Goal: Information Seeking & Learning: Learn about a topic

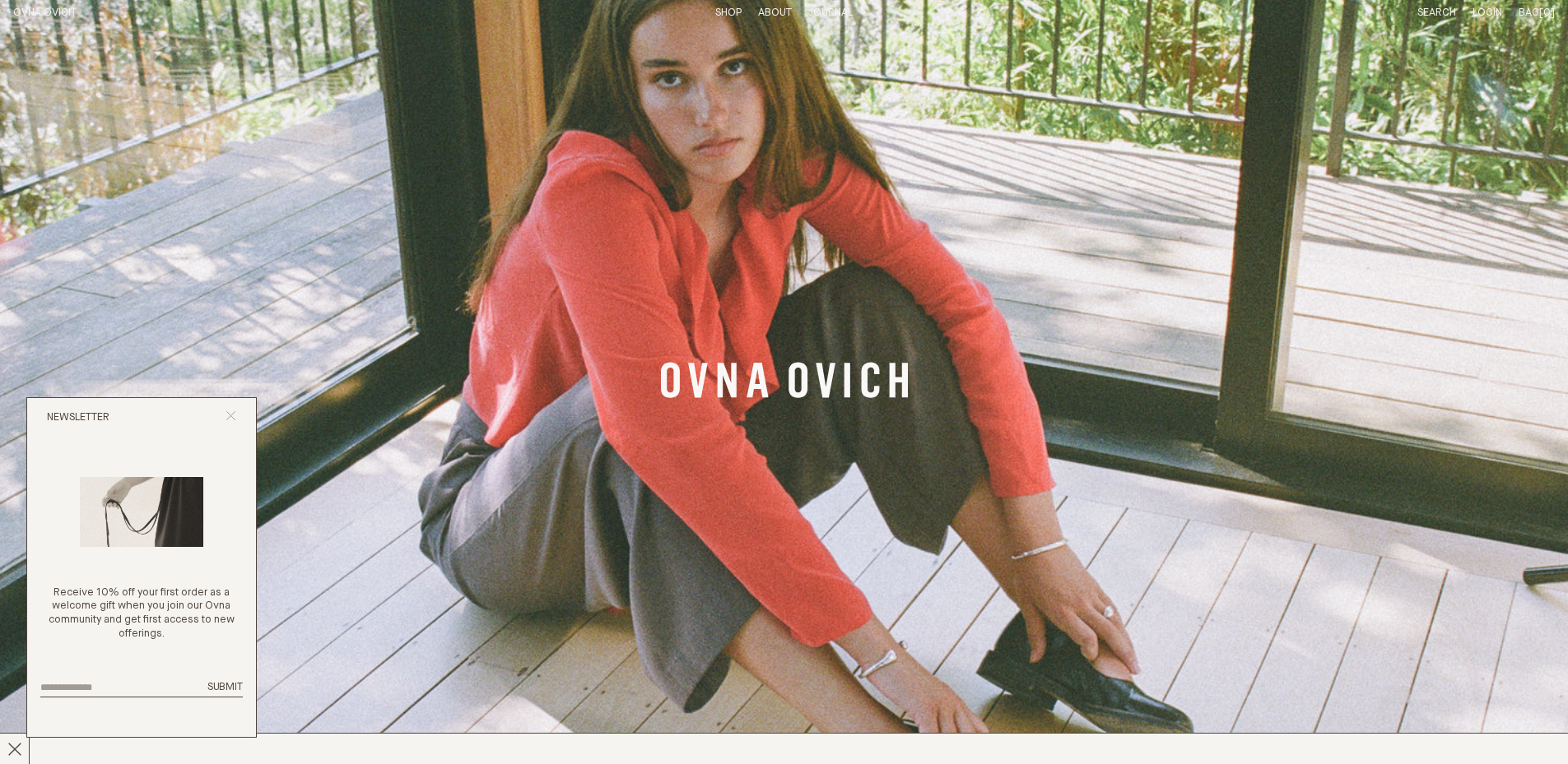
click at [234, 411] on icon "Close popup" at bounding box center [230, 416] width 11 height 11
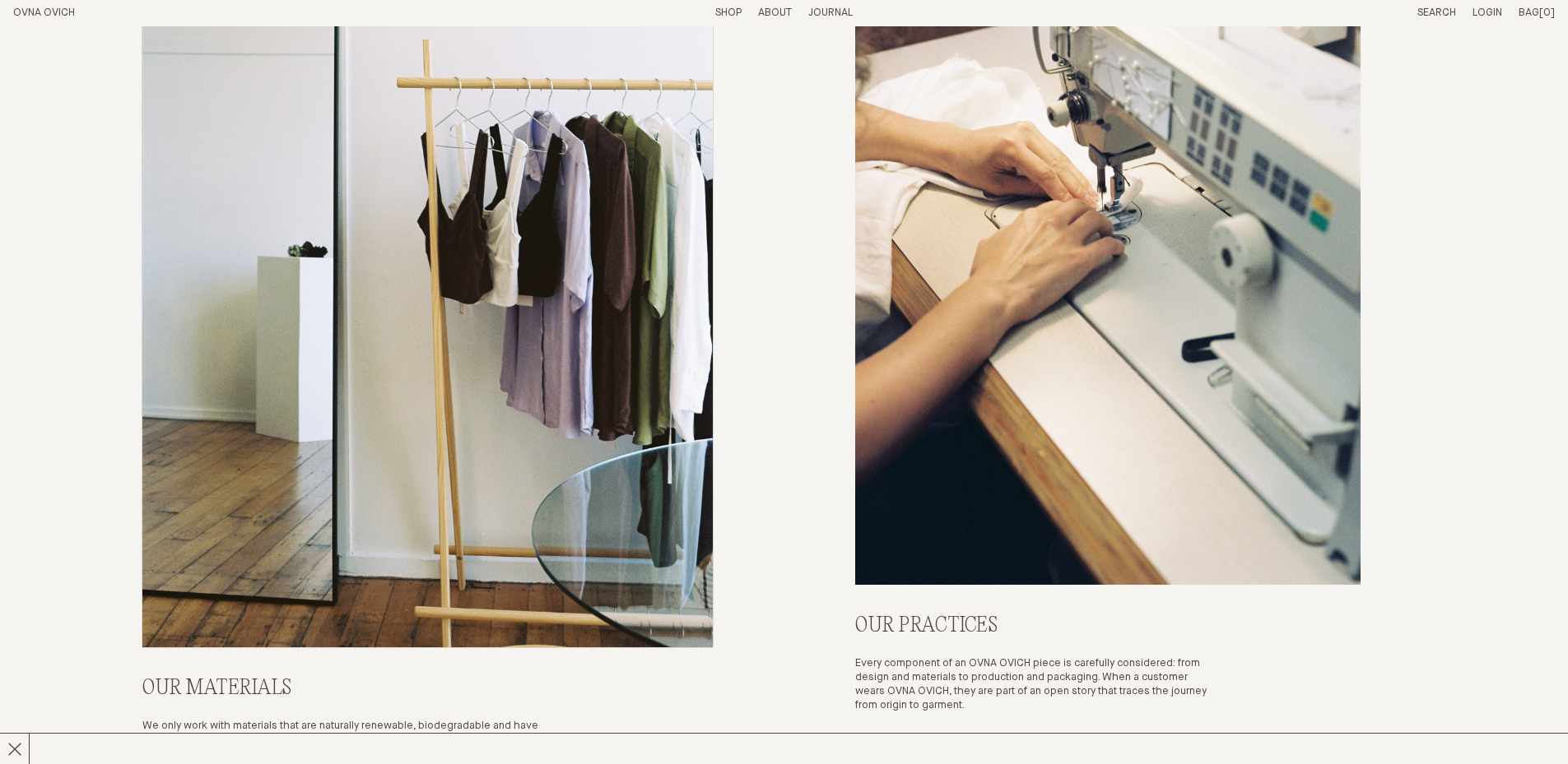
scroll to position [7267, 0]
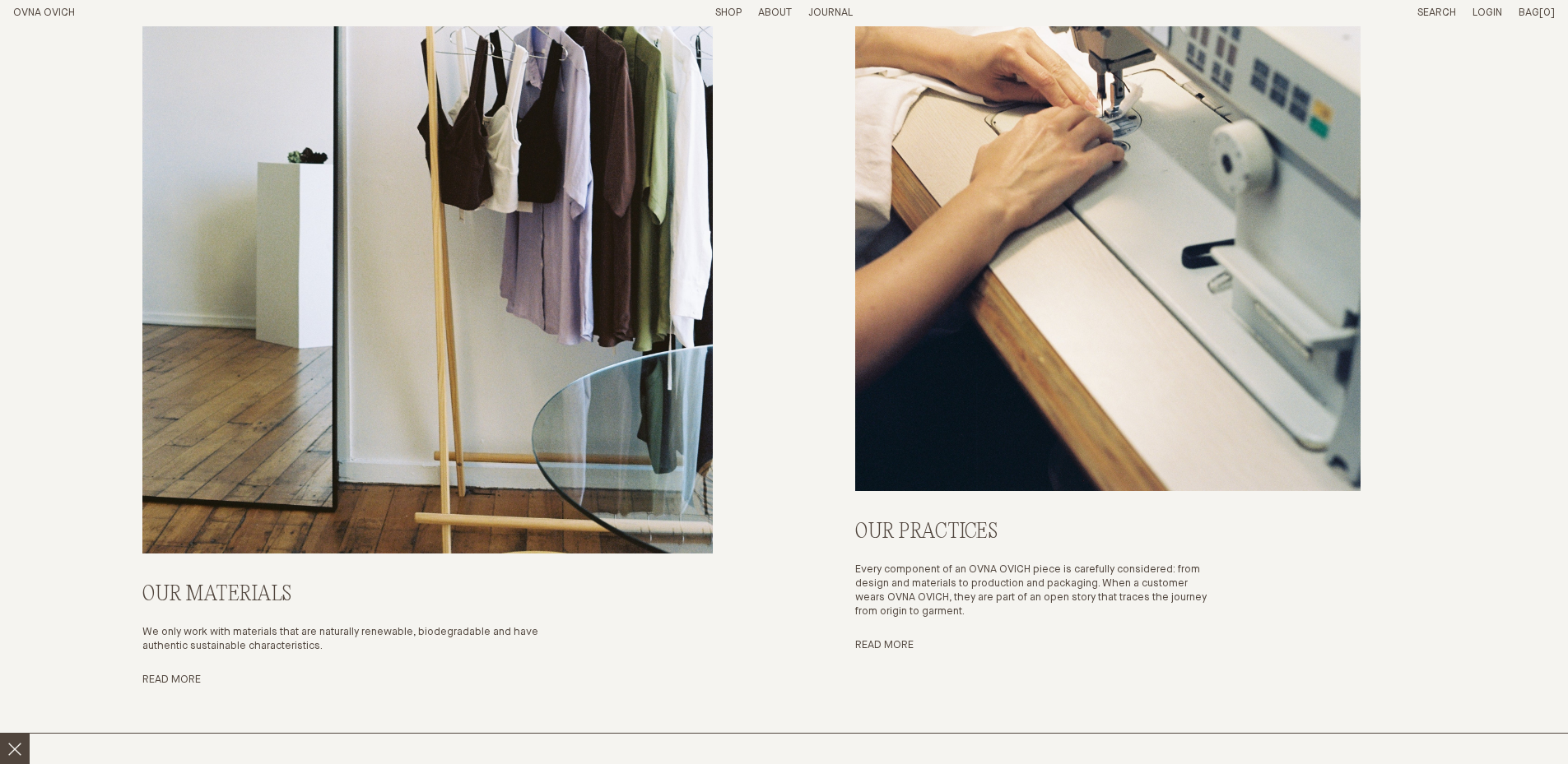
click at [13, 751] on icon at bounding box center [14, 749] width 15 height 15
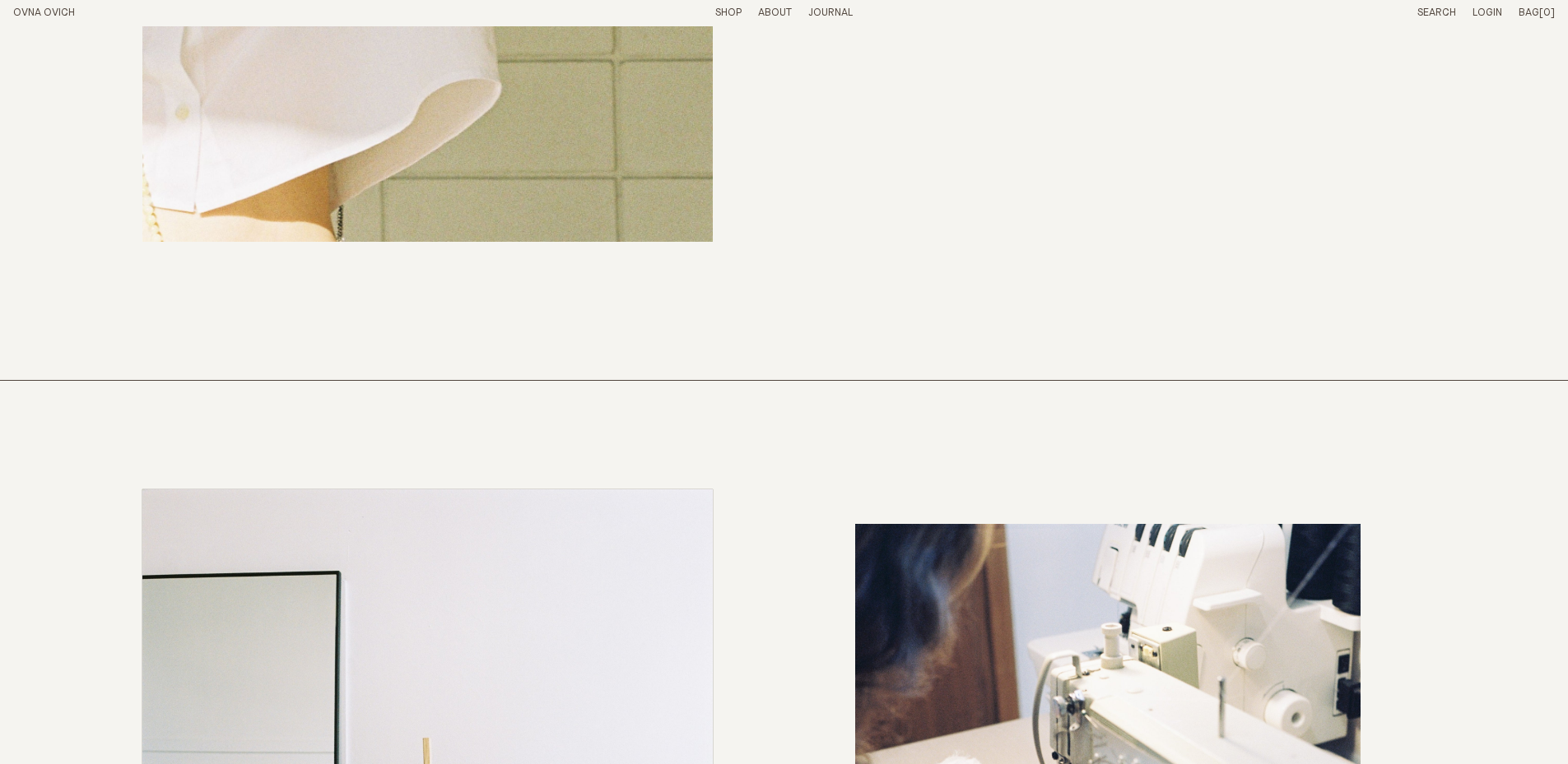
scroll to position [6361, 0]
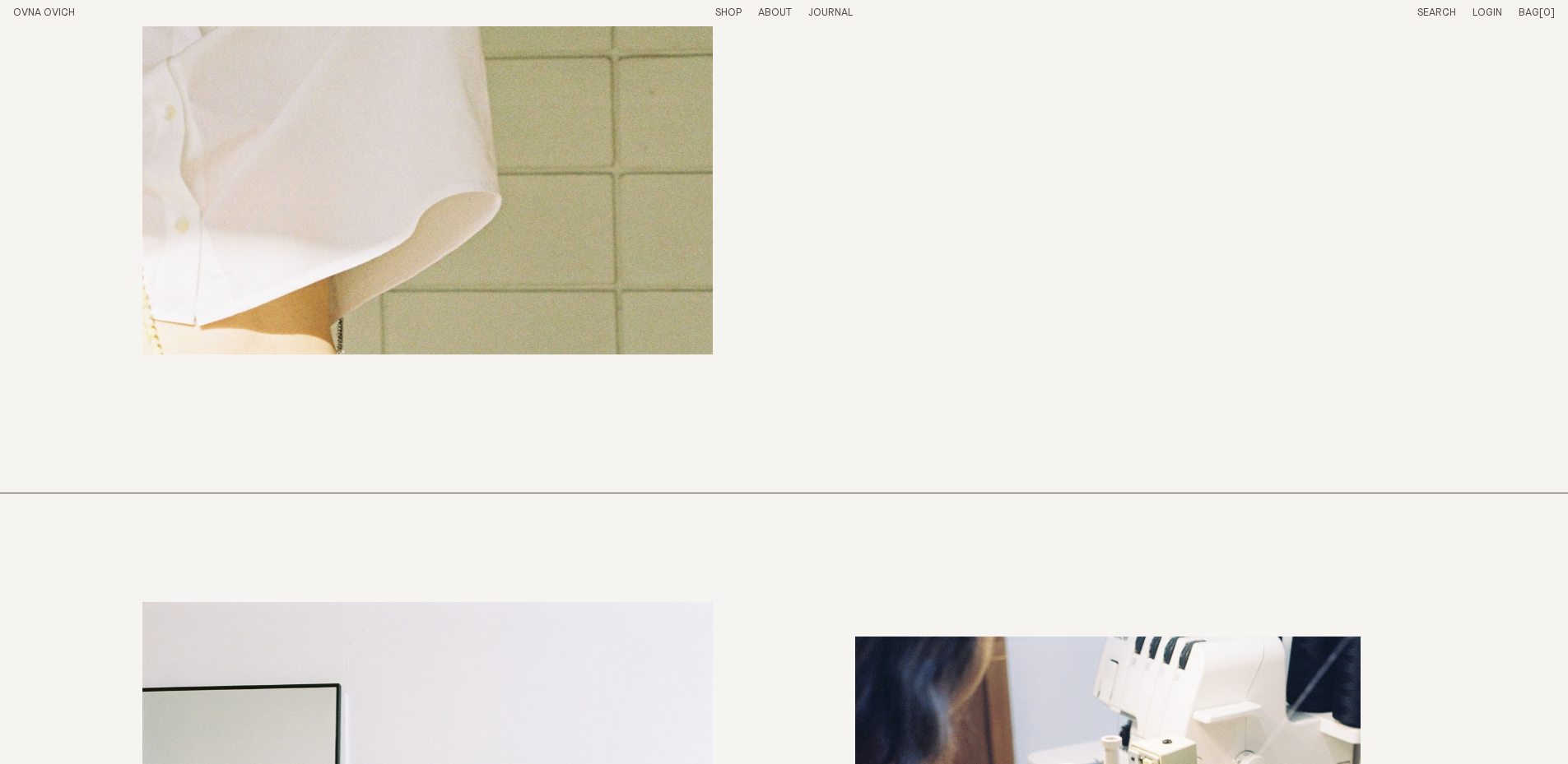
click at [774, 10] on p "About" at bounding box center [775, 14] width 34 height 14
click at [712, 16] on link "Story" at bounding box center [715, 12] width 32 height 11
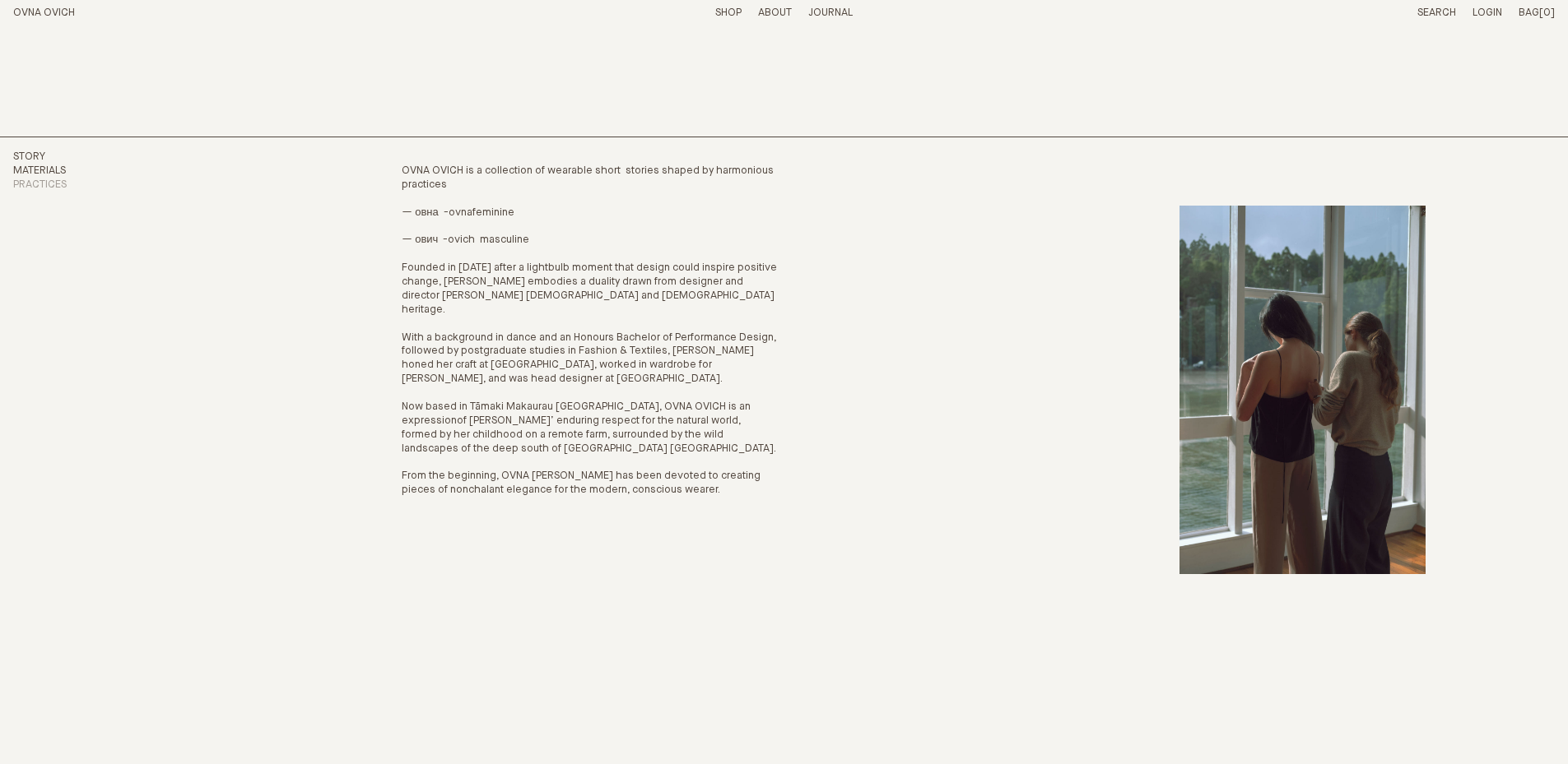
click at [60, 175] on link "Materials" at bounding box center [39, 171] width 53 height 11
